Goal: Information Seeking & Learning: Learn about a topic

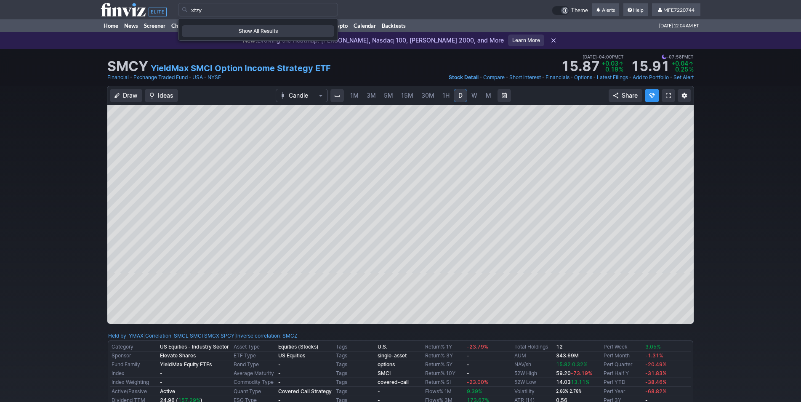
type input "xtzy"
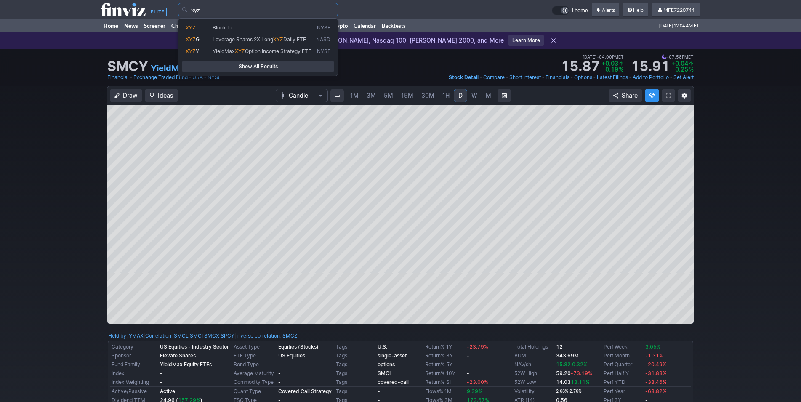
click at [277, 55] on span "YieldMax XYZ Option Income Strategy ETF" at bounding box center [263, 51] width 104 height 7
type input "XYZY"
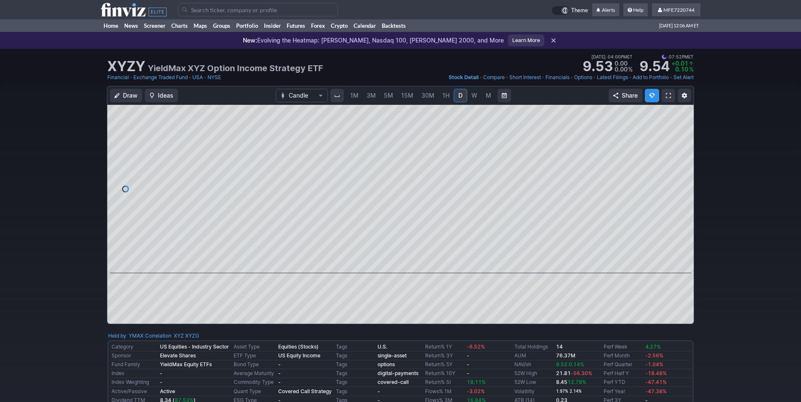
click at [731, 263] on div "Draw Ideas Candle 1M 3M 5M 15M 30M 1H D W M Share" at bounding box center [400, 208] width 801 height 245
click at [734, 266] on div "Draw Ideas Candle 1M 3M 5M 15M 30M 1H D W M Share" at bounding box center [400, 208] width 801 height 245
click at [735, 277] on div "Draw Ideas Candle 1M 3M 5M 15M 30M 1H D W M Share" at bounding box center [400, 208] width 801 height 245
click at [713, 265] on div "Draw Ideas Candle 1M 3M 5M 15M 30M 1H D W M Share" at bounding box center [400, 208] width 801 height 245
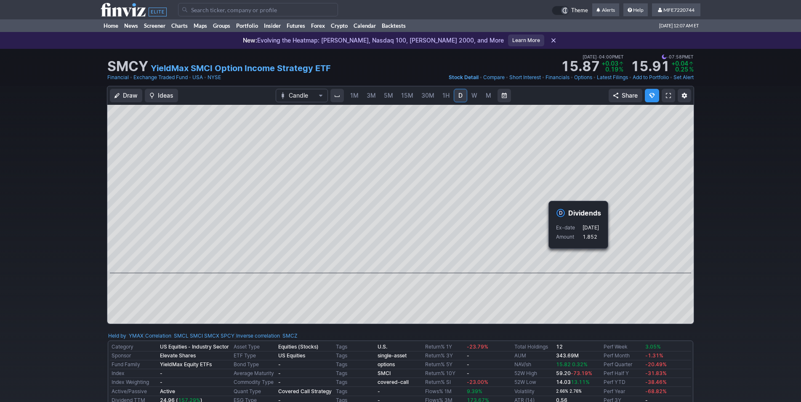
click at [705, 257] on div "Draw Ideas Candle 1M 3M 5M 15M 30M 1H D W M Share" at bounding box center [400, 208] width 801 height 245
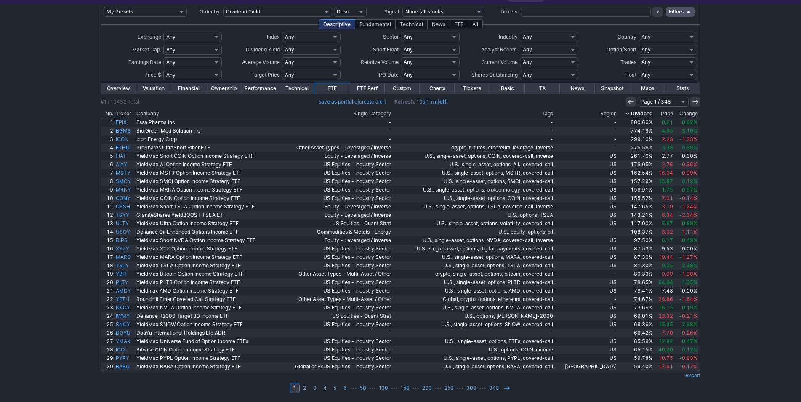
scroll to position [45, 0]
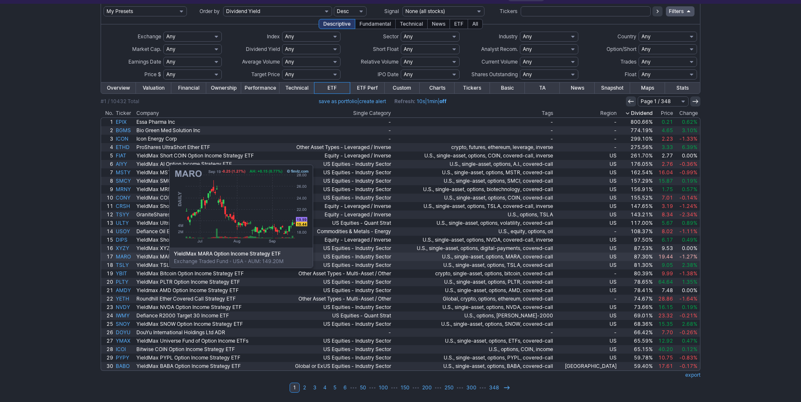
click at [127, 257] on link "MARO" at bounding box center [124, 257] width 21 height 8
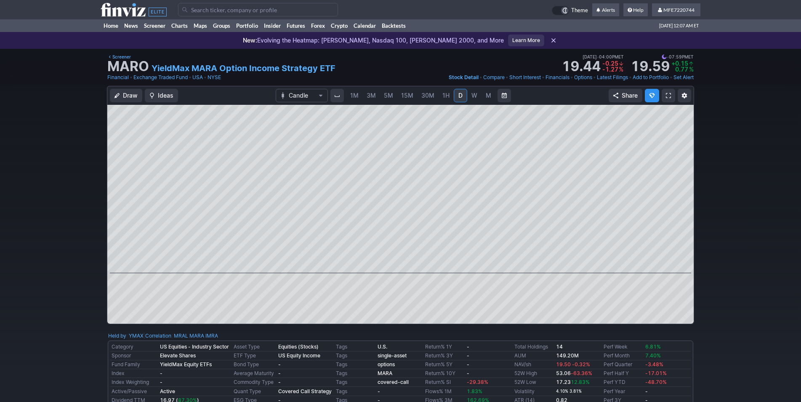
click at [705, 239] on div "Draw Ideas Candle 1M 3M 5M 15M 30M 1H D W M Share" at bounding box center [400, 208] width 801 height 245
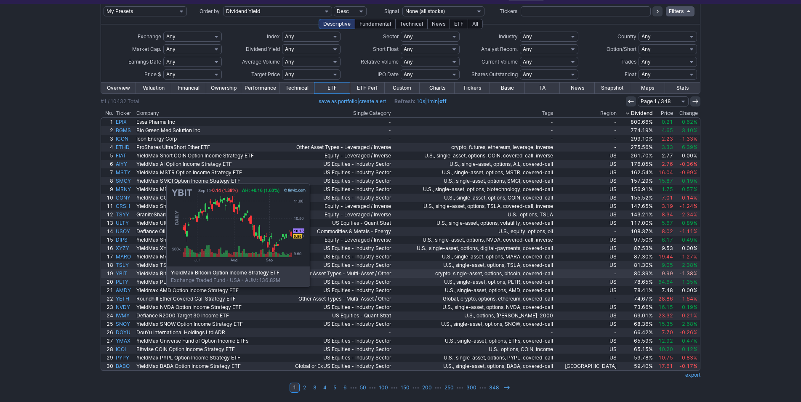
click at [124, 276] on link "YBIT" at bounding box center [124, 273] width 21 height 8
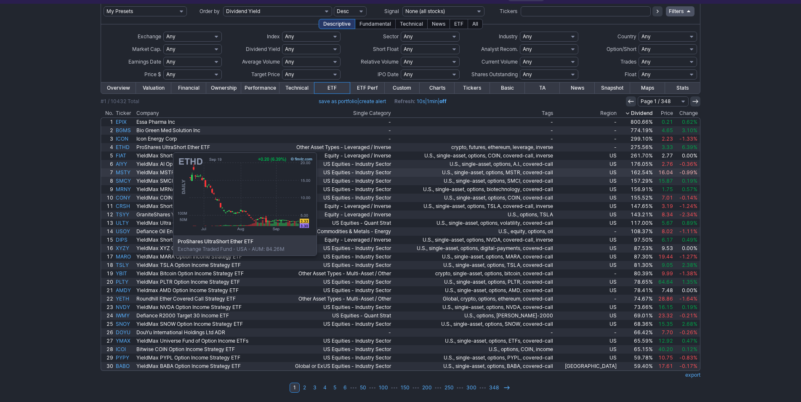
scroll to position [45, 0]
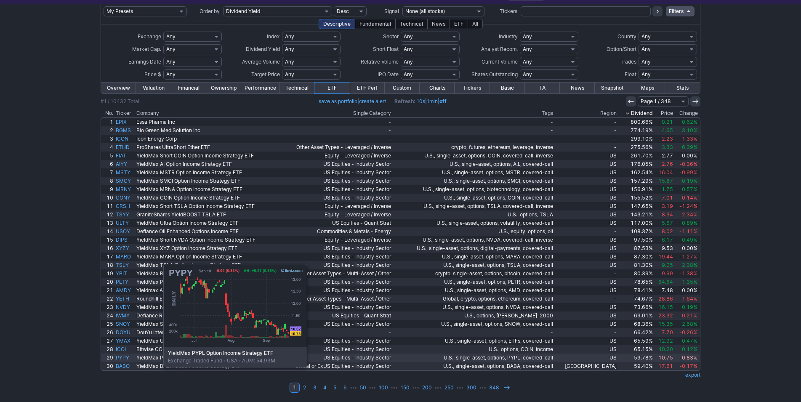
click at [121, 356] on link "PYPY" at bounding box center [124, 358] width 21 height 8
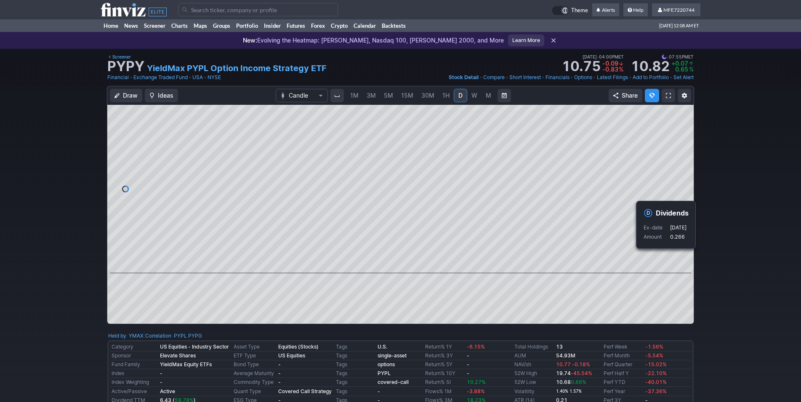
click at [715, 264] on div "Draw Ideas Candle 1M 3M 5M 15M 30M 1H D W M Share" at bounding box center [400, 208] width 801 height 245
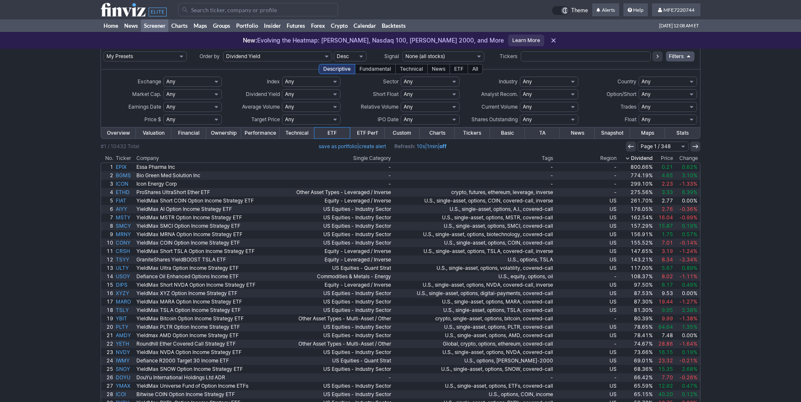
scroll to position [45, 0]
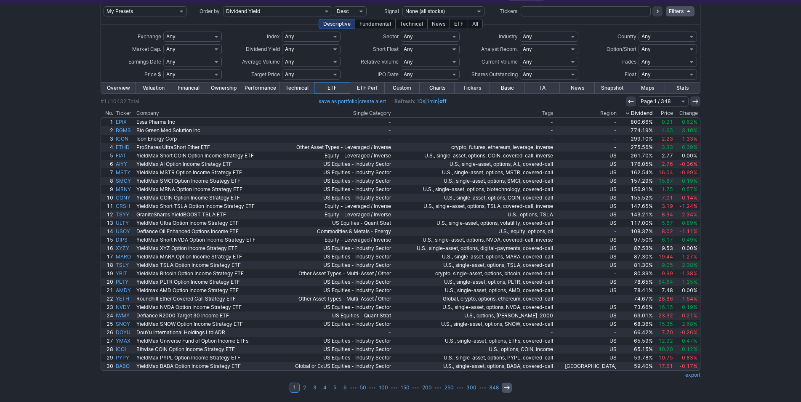
click at [505, 387] on icon at bounding box center [506, 387] width 7 height 7
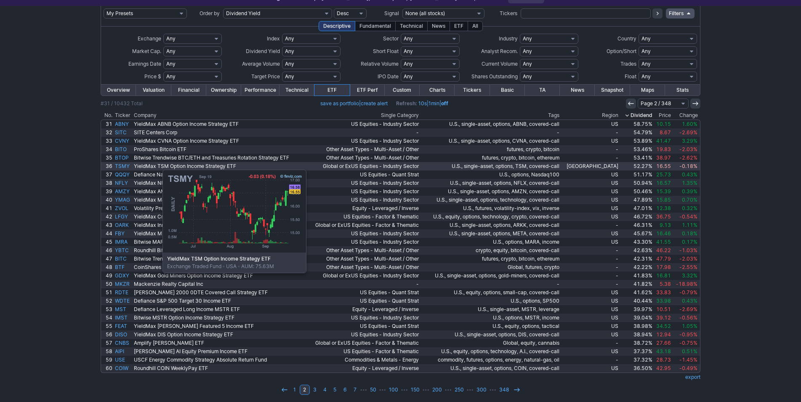
click at [120, 165] on link "TSMY" at bounding box center [123, 166] width 19 height 8
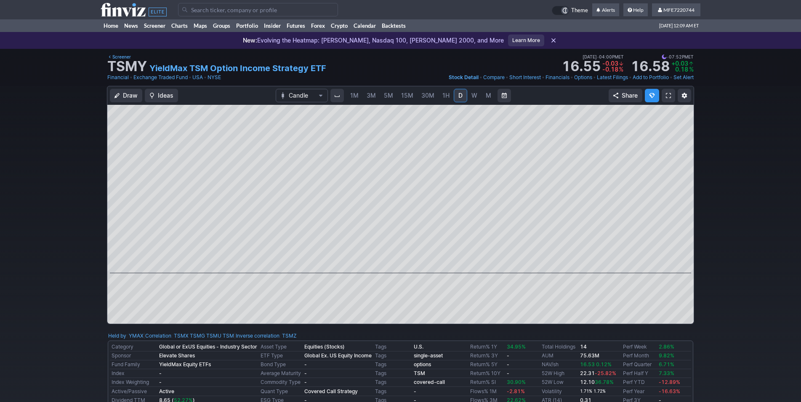
click at [738, 251] on div "Draw Ideas Candle 1M 3M 5M 15M 30M 1H D W M Share" at bounding box center [400, 208] width 801 height 245
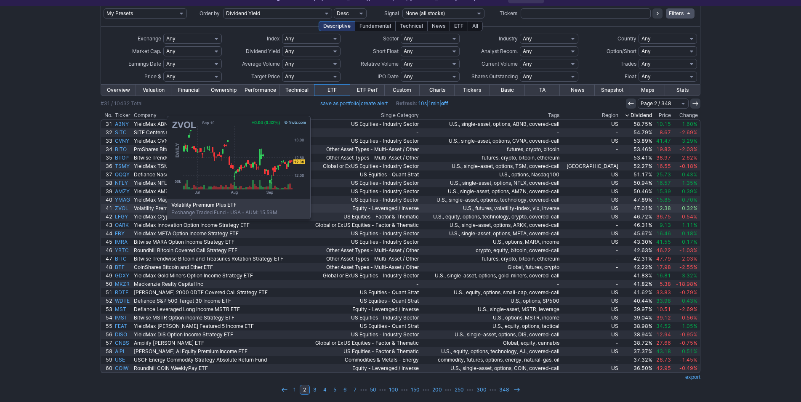
click at [125, 208] on link "ZVOL" at bounding box center [123, 208] width 19 height 8
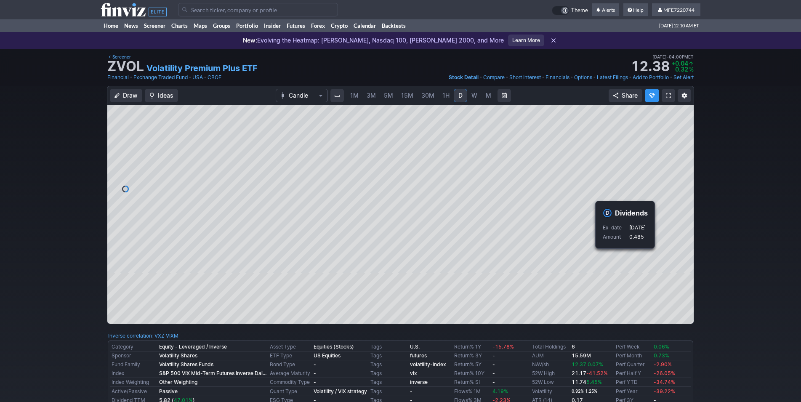
click at [722, 267] on div "Draw Ideas Candle 1M 3M 5M 15M 30M 1H D W M Share" at bounding box center [400, 208] width 801 height 245
click at [726, 252] on div "Draw Ideas Candle 1M 3M 5M 15M 30M 1H D W M Share" at bounding box center [400, 208] width 801 height 245
